Goal: Navigation & Orientation: Find specific page/section

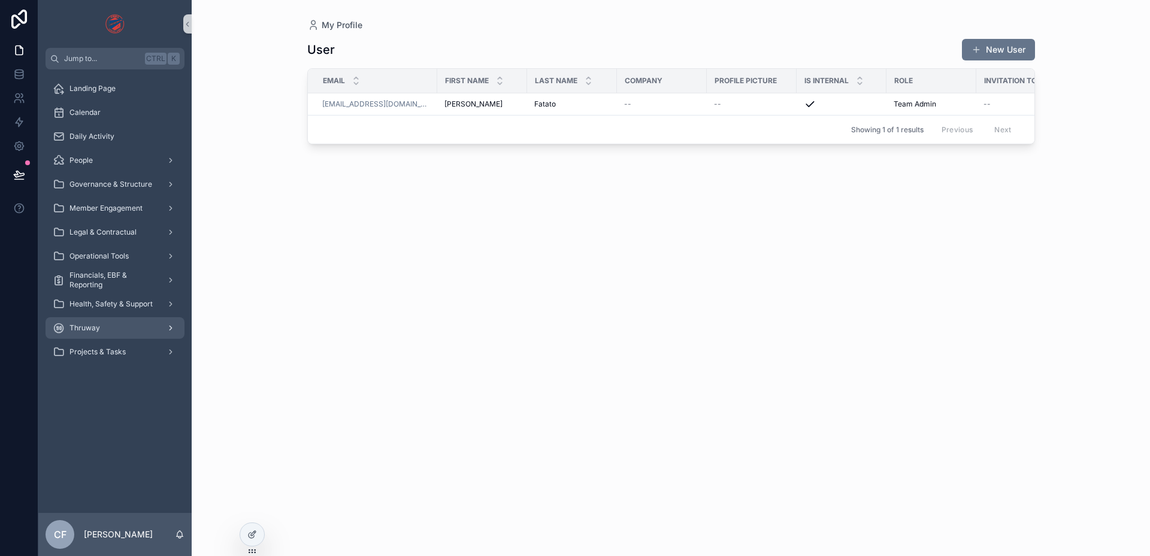
click at [92, 332] on span "Thruway" at bounding box center [84, 328] width 31 height 10
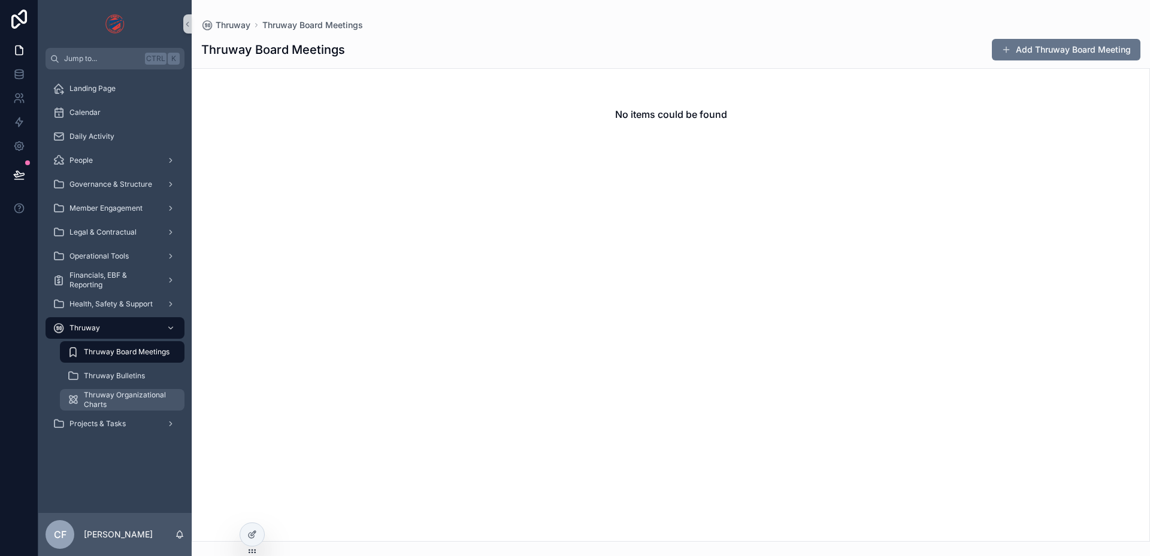
click at [97, 395] on span "Thruway Organizational Charts" at bounding box center [128, 399] width 89 height 19
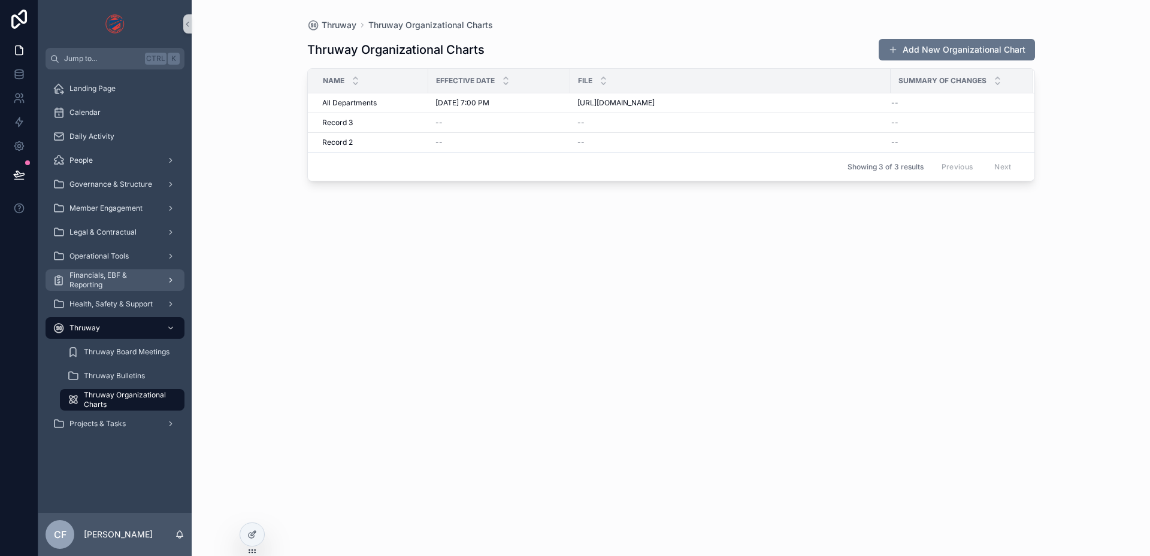
click at [95, 273] on span "Financials, EBF & Reporting" at bounding box center [112, 280] width 87 height 19
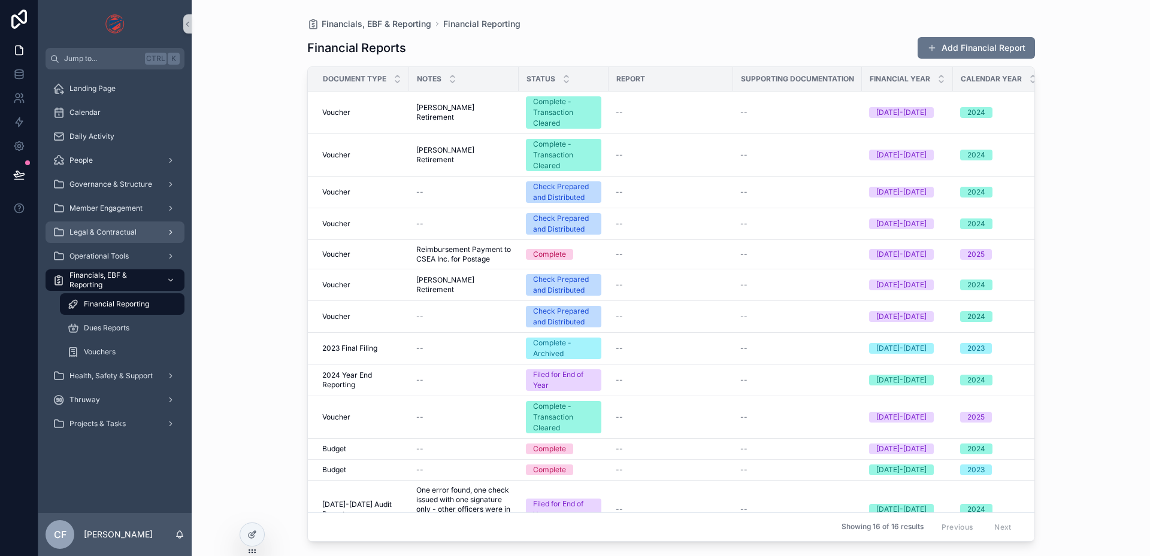
click at [104, 231] on span "Legal & Contractual" at bounding box center [102, 233] width 67 height 10
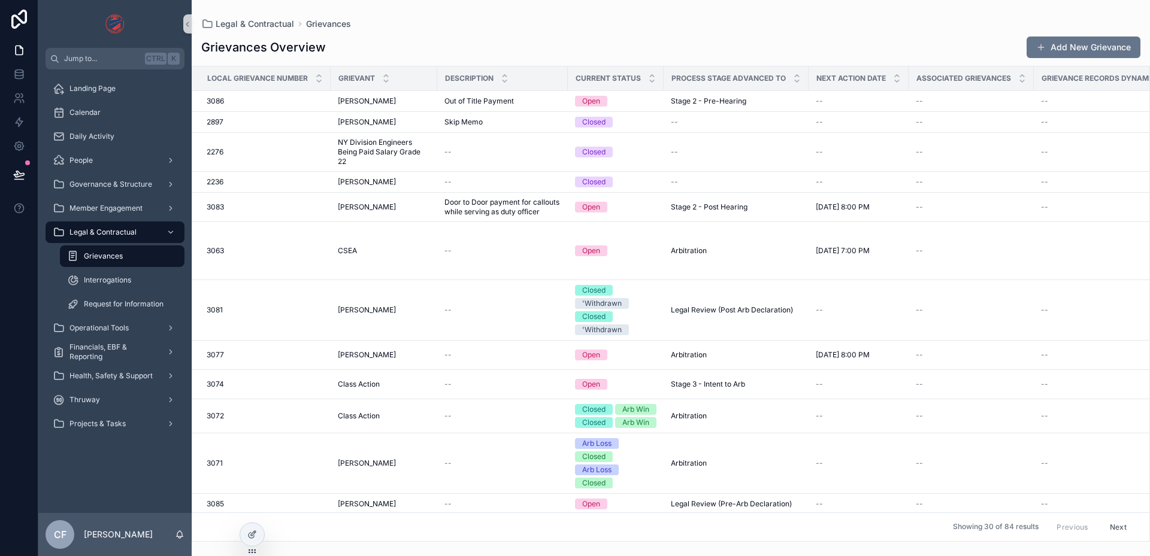
click at [113, 259] on span "Grievances" at bounding box center [103, 257] width 39 height 10
click at [109, 281] on span "Interrogations" at bounding box center [107, 281] width 47 height 10
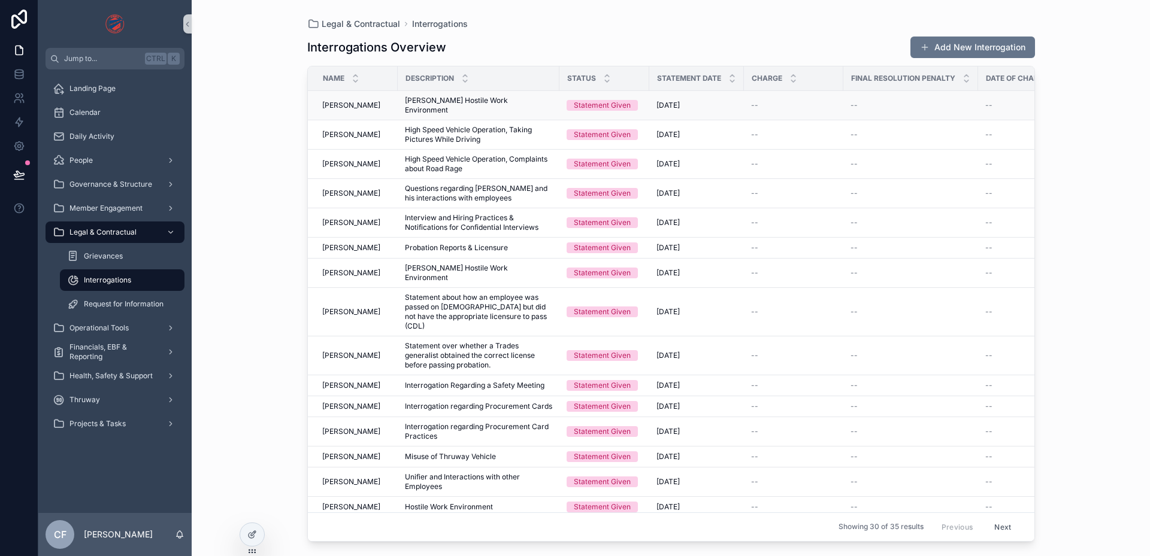
click at [352, 102] on span "[PERSON_NAME]" at bounding box center [351, 106] width 58 height 10
click at [113, 302] on span "Request for Information" at bounding box center [124, 304] width 80 height 10
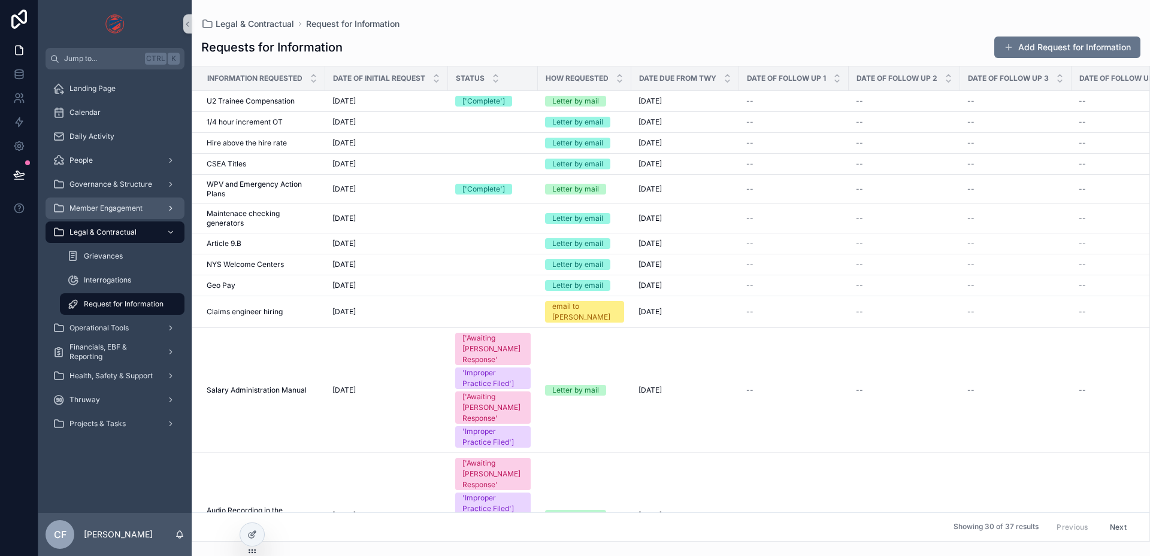
click at [123, 208] on span "Member Engagement" at bounding box center [105, 209] width 73 height 10
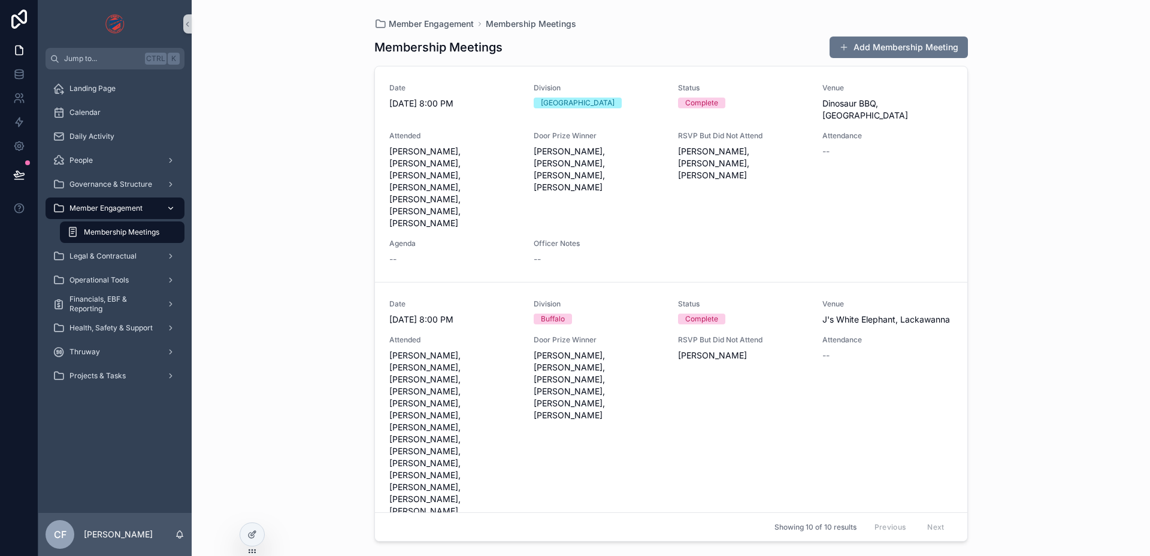
click at [122, 207] on span "Member Engagement" at bounding box center [105, 209] width 73 height 10
click at [126, 181] on span "Governance & Structure" at bounding box center [110, 185] width 83 height 10
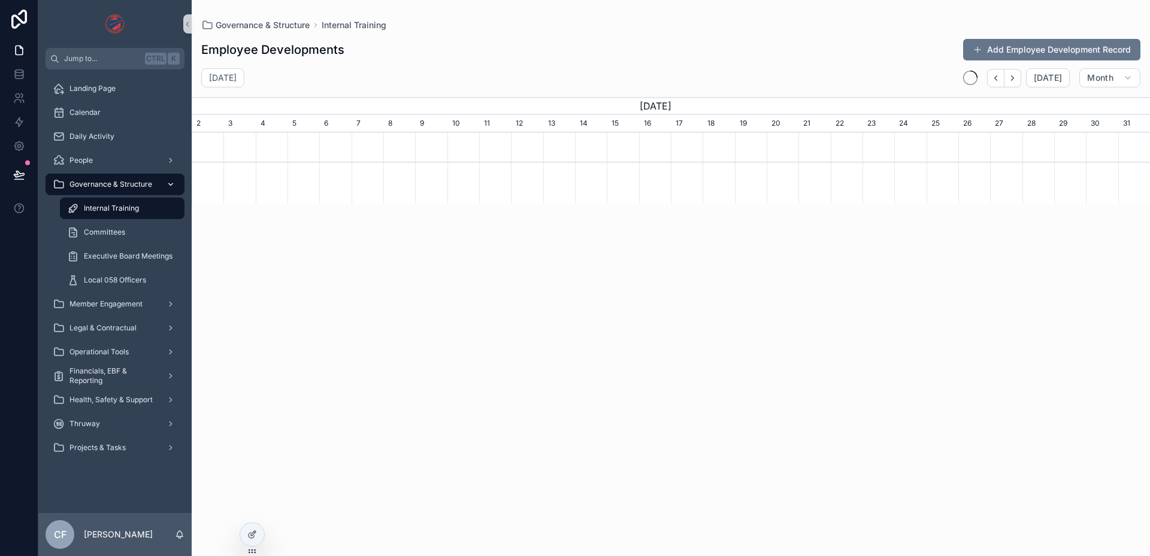
scroll to position [0, 958]
click at [112, 210] on span "Internal Training" at bounding box center [111, 209] width 55 height 10
click at [107, 231] on span "Committees" at bounding box center [104, 233] width 41 height 10
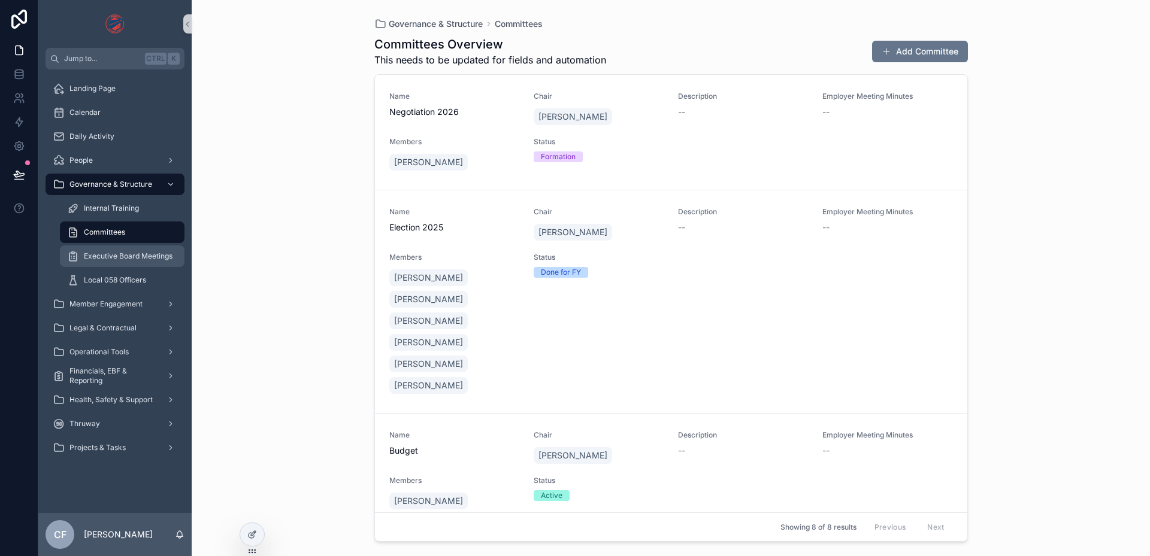
click at [106, 249] on div "Executive Board Meetings" at bounding box center [122, 256] width 110 height 19
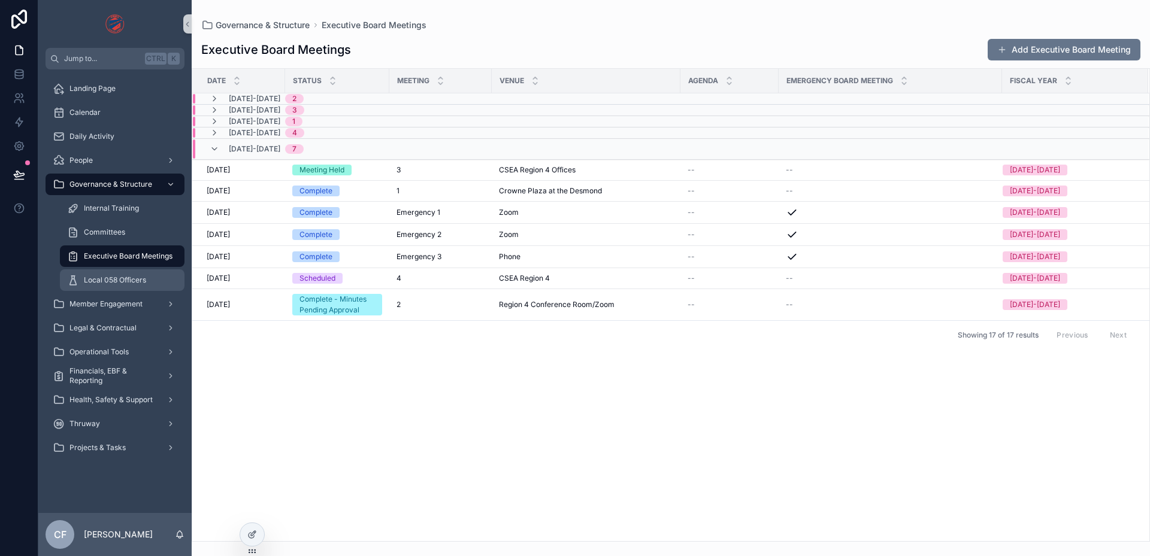
click at [108, 278] on span "Local 058 Officers" at bounding box center [115, 281] width 62 height 10
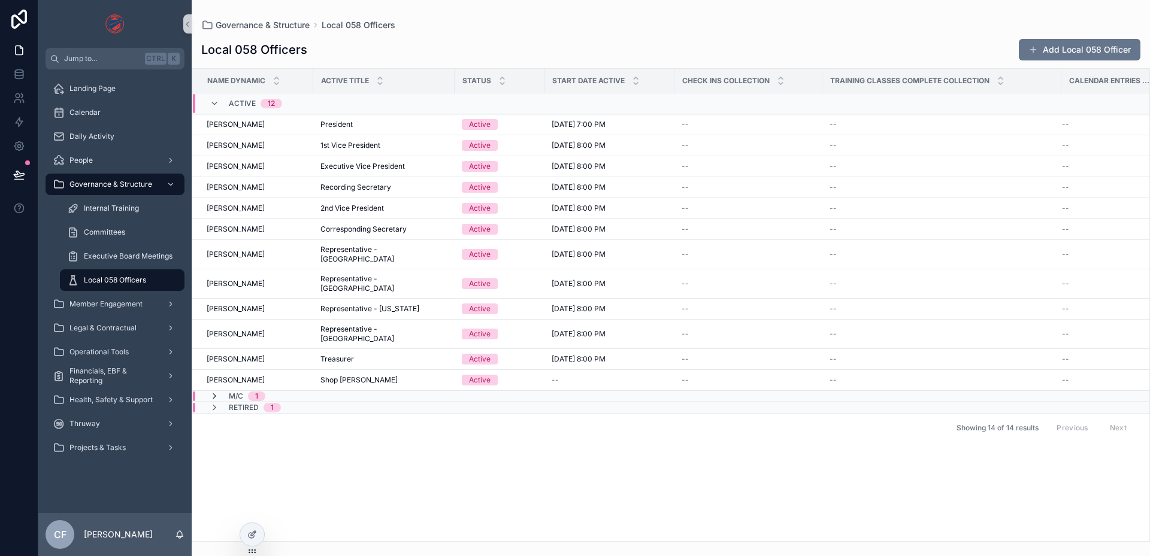
click at [217, 392] on icon "scrollable content" at bounding box center [215, 397] width 10 height 10
click at [217, 392] on div "M/C 1" at bounding box center [238, 401] width 56 height 19
click at [217, 403] on icon "scrollable content" at bounding box center [215, 408] width 10 height 10
click at [217, 403] on div "Retired 1" at bounding box center [245, 412] width 71 height 19
click at [98, 166] on div "People" at bounding box center [115, 160] width 125 height 19
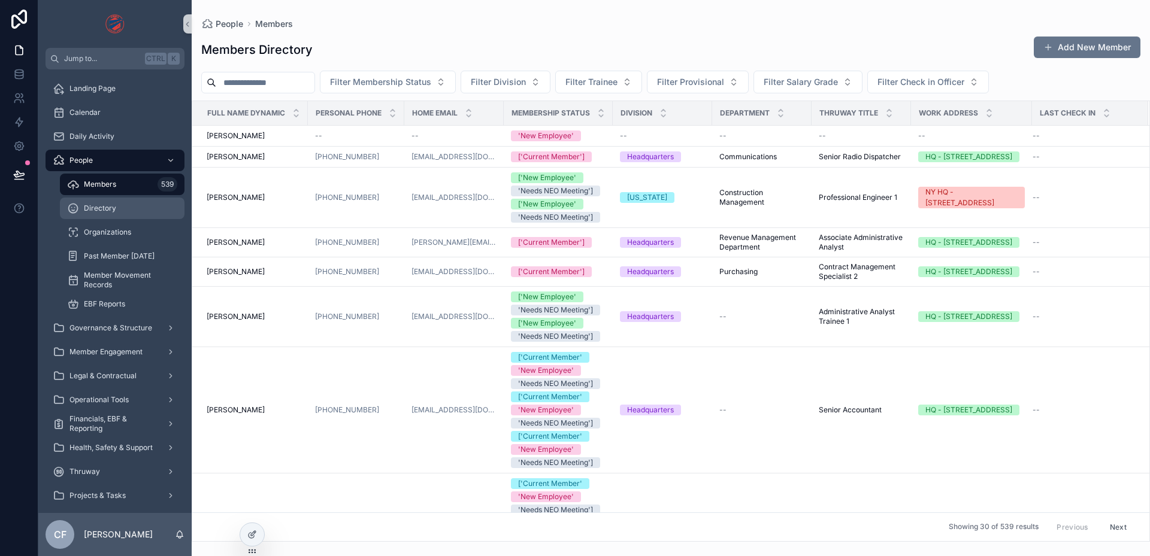
click at [112, 203] on div "Directory" at bounding box center [122, 208] width 110 height 19
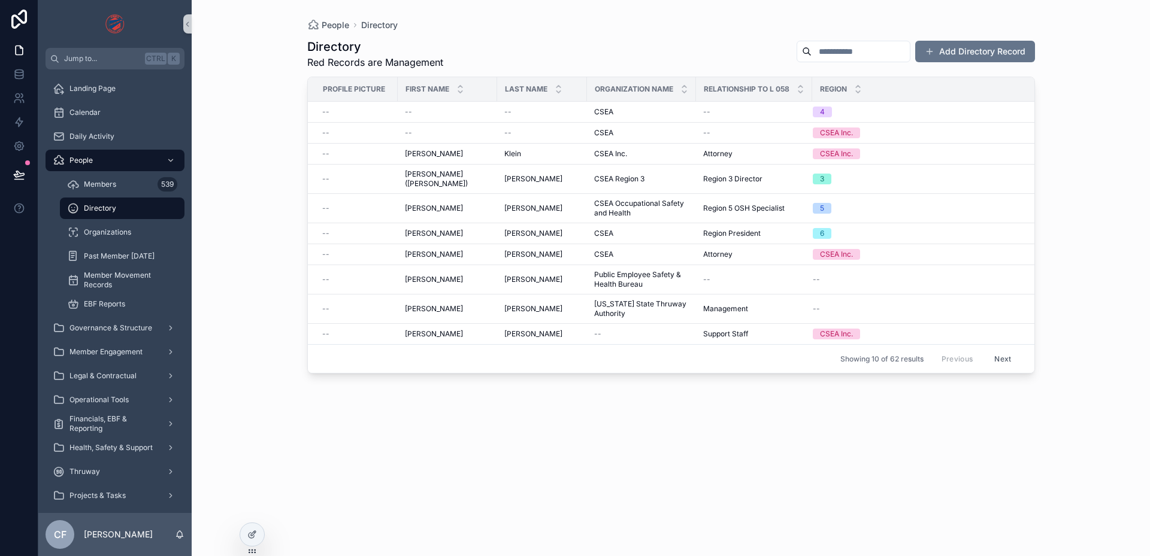
click at [90, 124] on div "Calendar" at bounding box center [114, 113] width 153 height 24
click at [93, 117] on div "Calendar" at bounding box center [115, 112] width 125 height 19
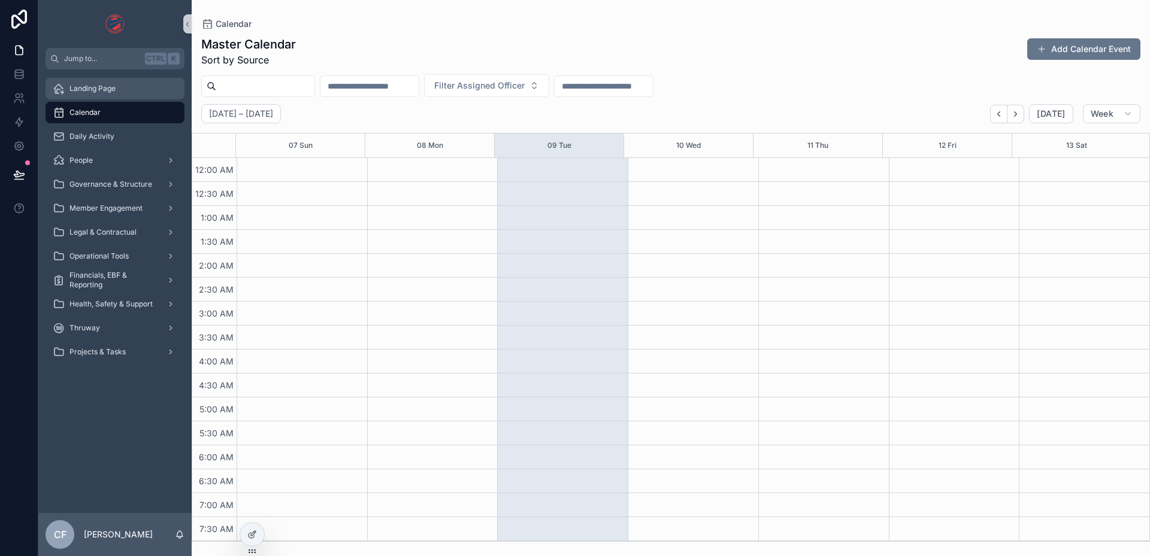
click at [100, 90] on span "Landing Page" at bounding box center [92, 89] width 46 height 10
